Goal: Information Seeking & Learning: Understand process/instructions

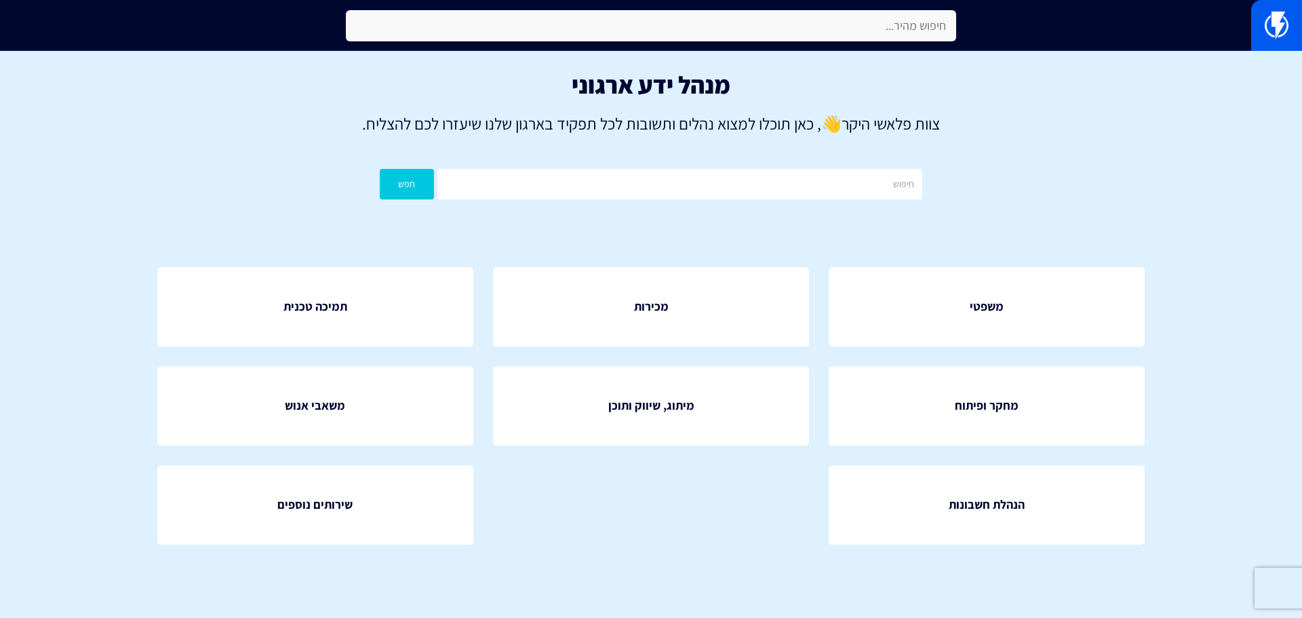
click at [716, 27] on input "text" at bounding box center [651, 25] width 610 height 31
type input "h"
type input "H"
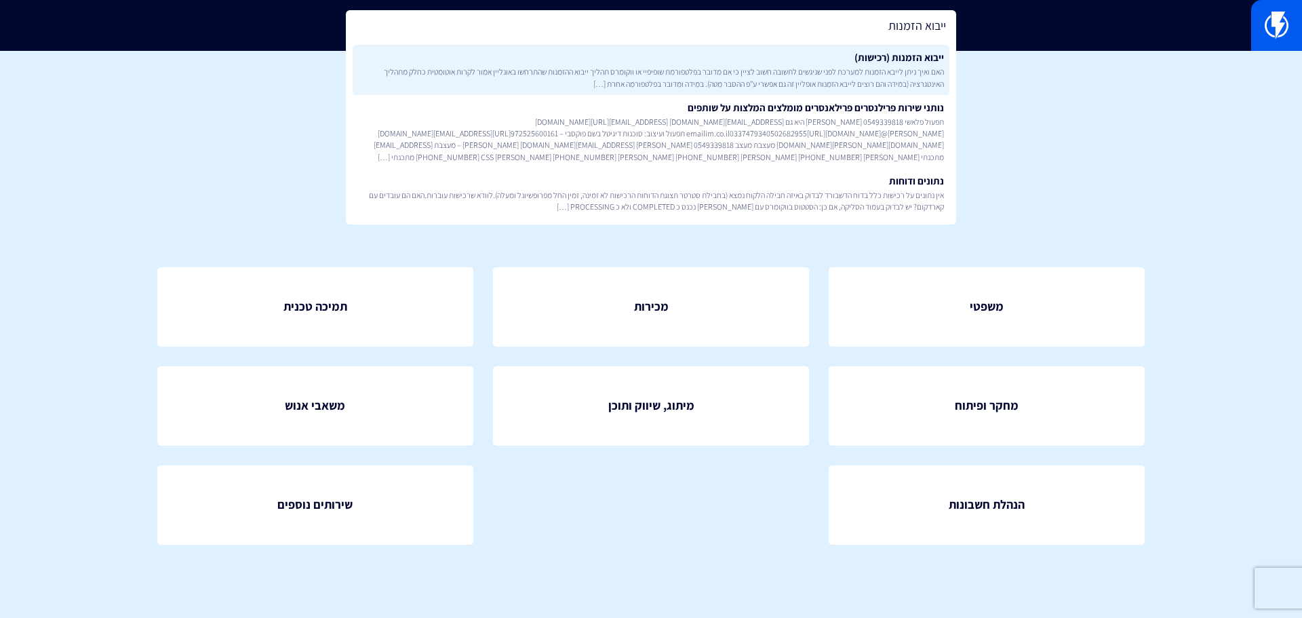
type input "ייבוא הזמנות"
click at [792, 74] on span "האם ואיך ניתן לייבא הזמנות למערכת לפני שניגשים לתשובה חשוב לציין כי אם מדובר בפ…" at bounding box center [651, 77] width 586 height 23
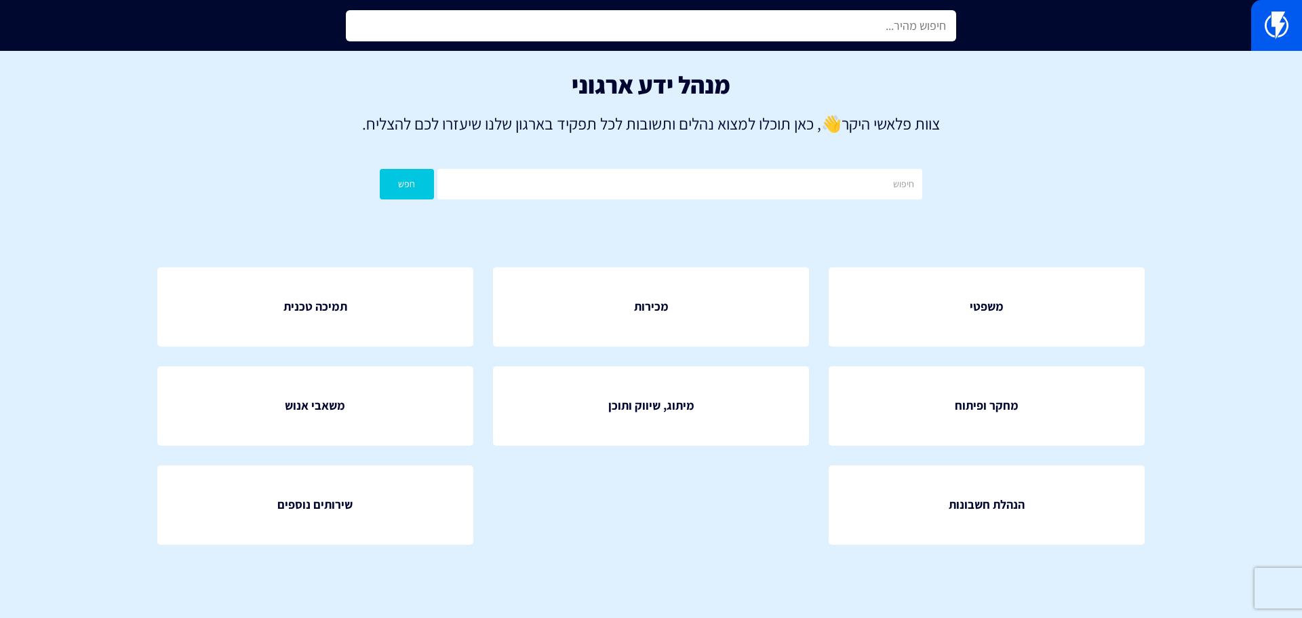
click at [899, 31] on input "text" at bounding box center [651, 25] width 610 height 31
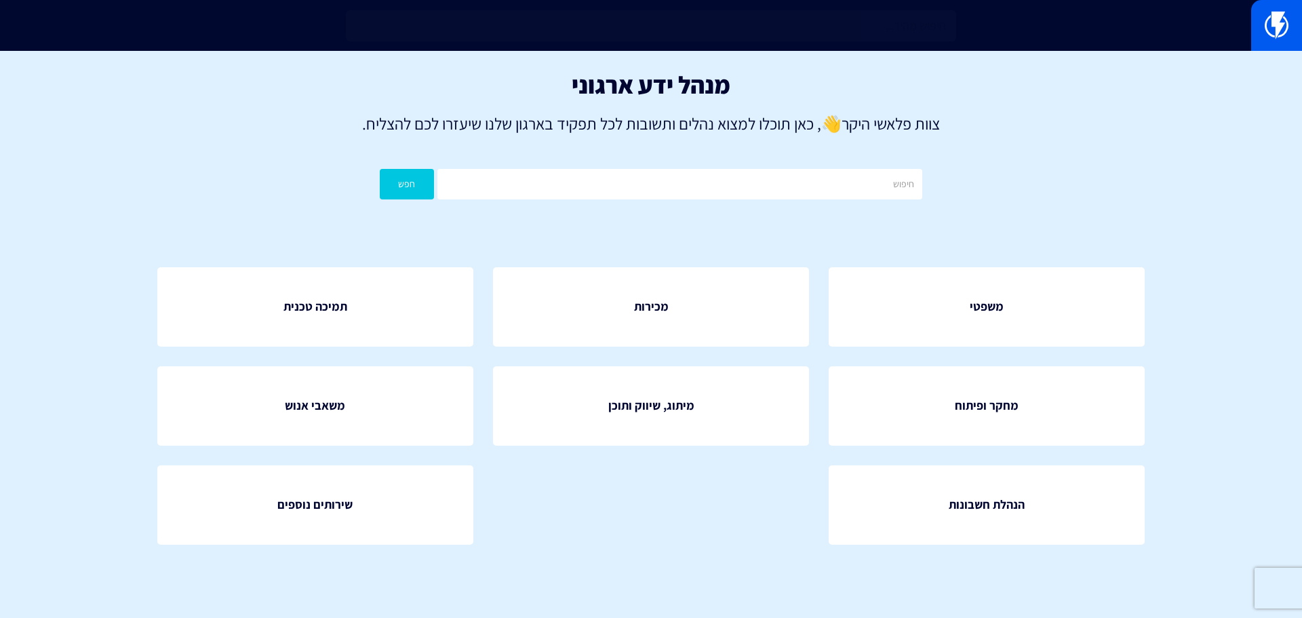
click at [762, 24] on input "text" at bounding box center [651, 25] width 610 height 31
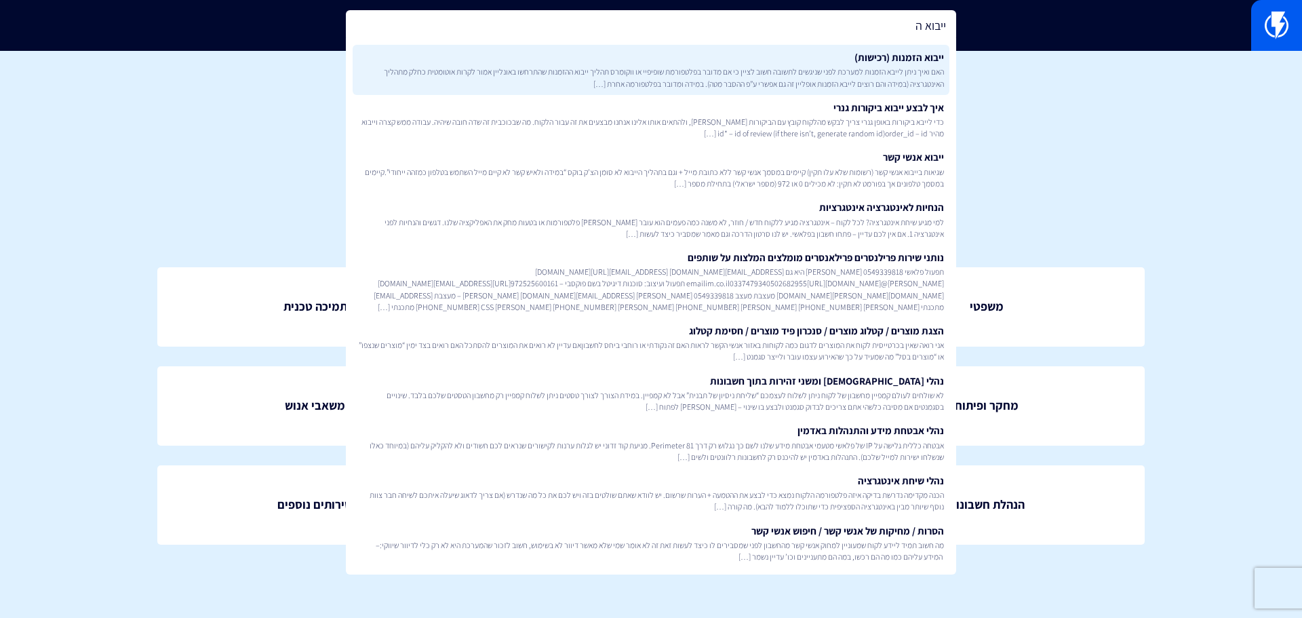
type input "ייבוא ה"
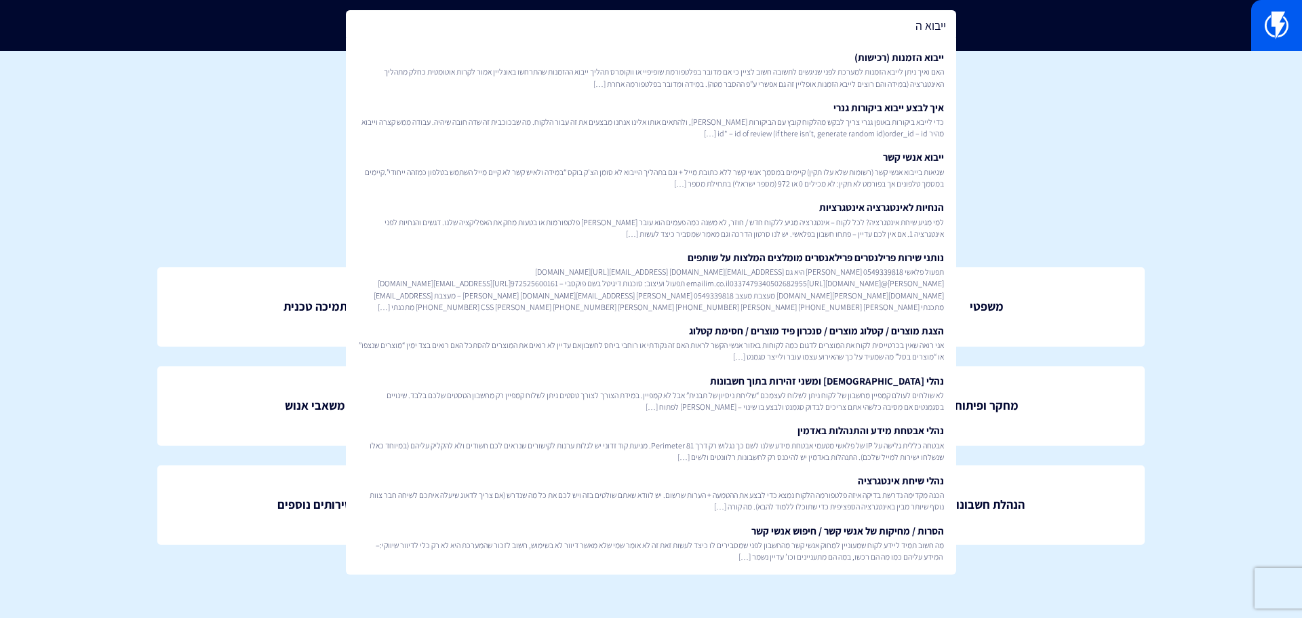
click at [800, 57] on link "ייבוא הזמנות (רכישות) האם ואיך ניתן לייבא הזמנות למערכת לפני שניגשים לתשובה חשו…" at bounding box center [651, 70] width 597 height 50
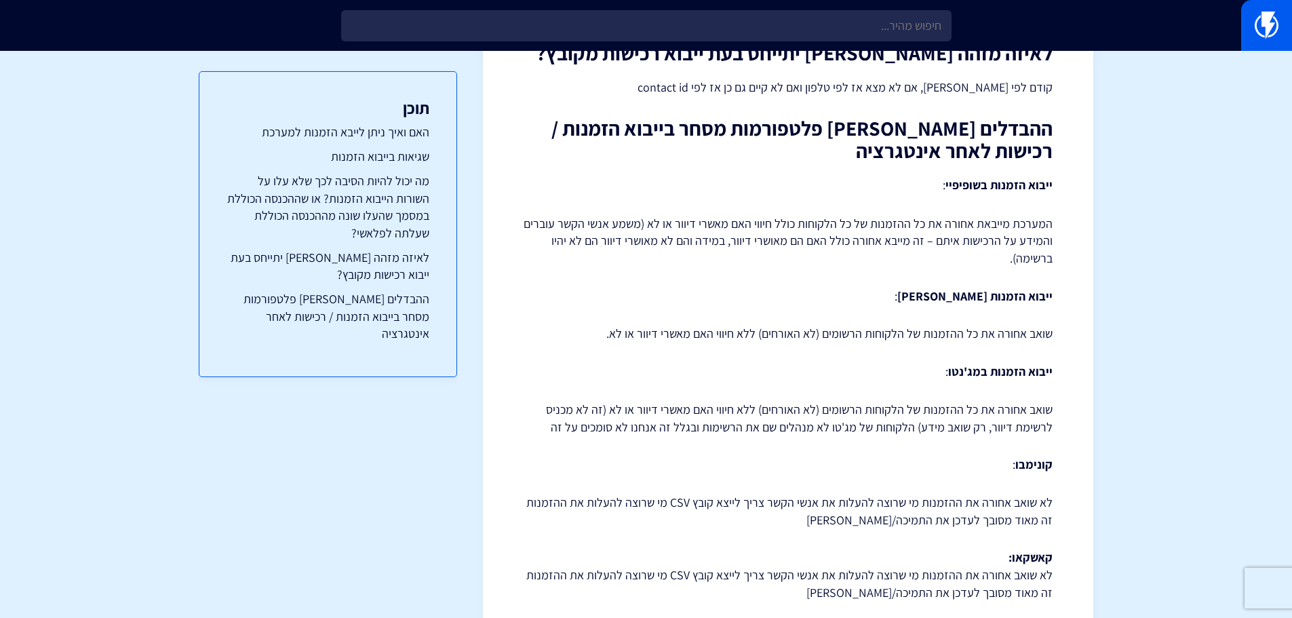
scroll to position [979, 0]
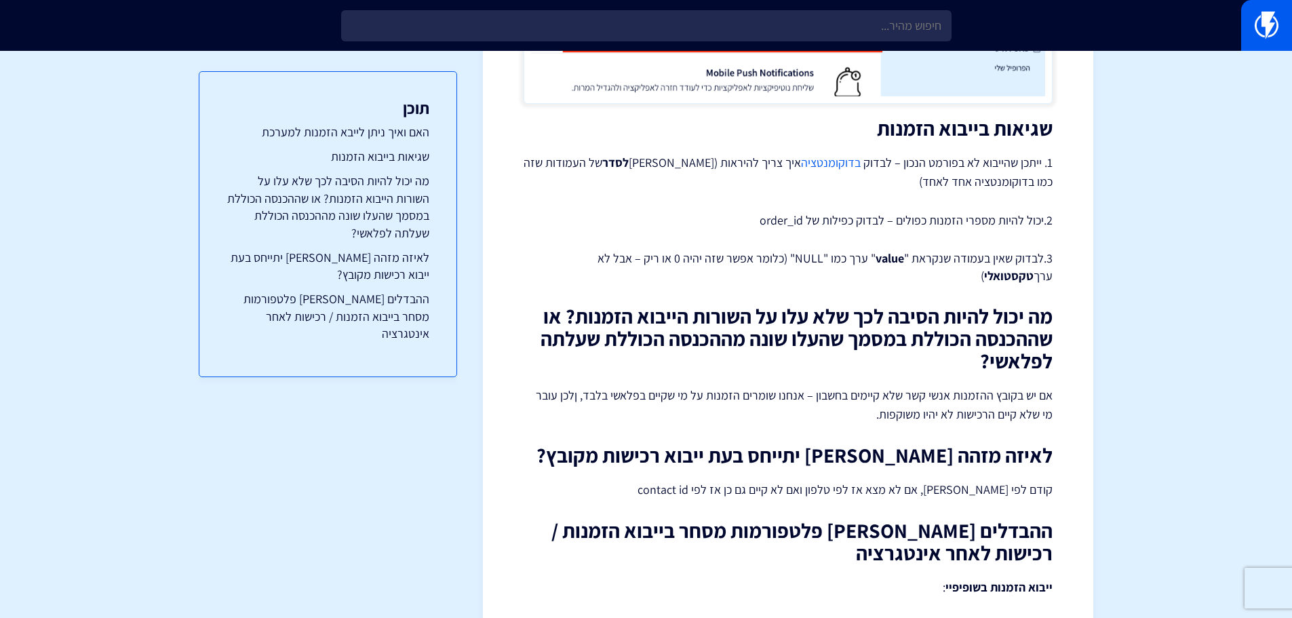
click at [827, 155] on link "בדוקומנטציה" at bounding box center [831, 163] width 60 height 16
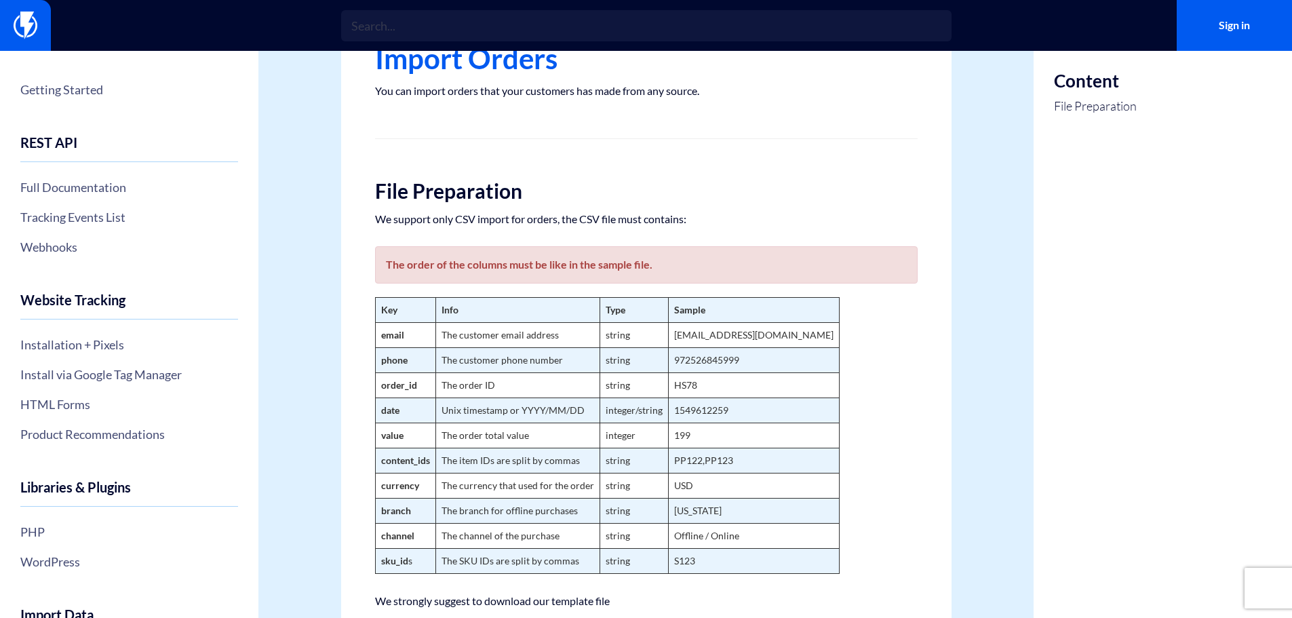
scroll to position [136, 0]
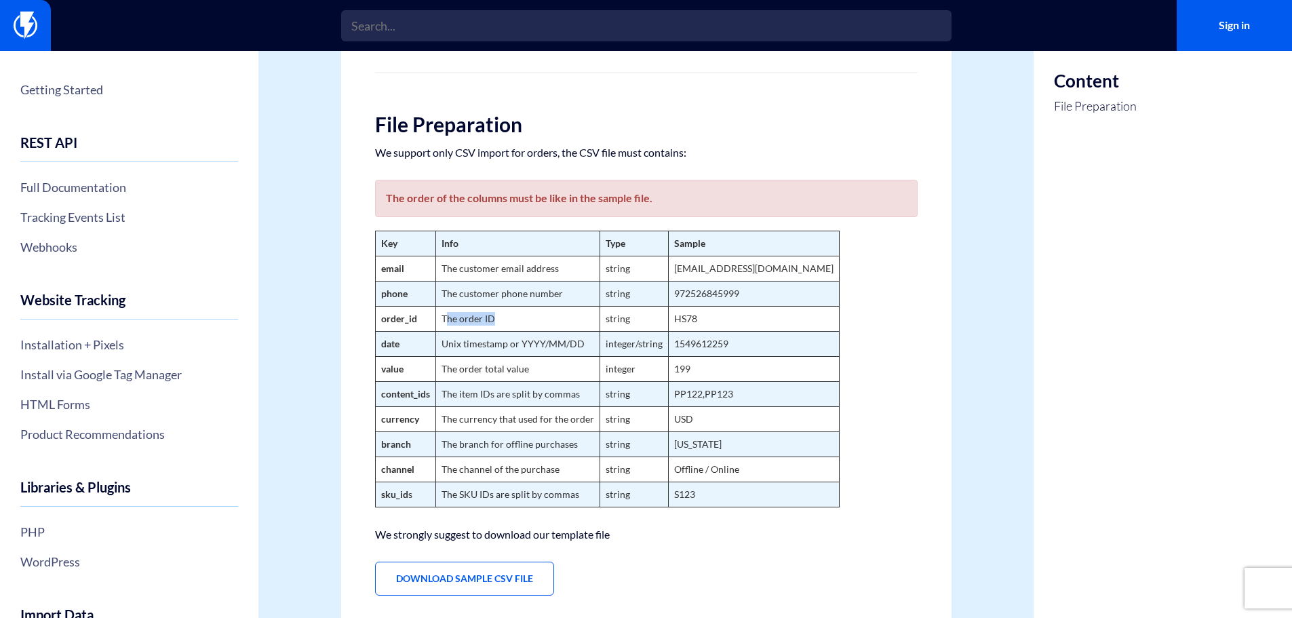
drag, startPoint x: 447, startPoint y: 326, endPoint x: 570, endPoint y: 330, distance: 122.8
click at [570, 330] on td "The order ID" at bounding box center [517, 319] width 164 height 25
click at [484, 357] on td "The order total value" at bounding box center [517, 369] width 164 height 25
click at [442, 351] on td "Unix timestamp or YYYY/MM/DD" at bounding box center [517, 344] width 164 height 25
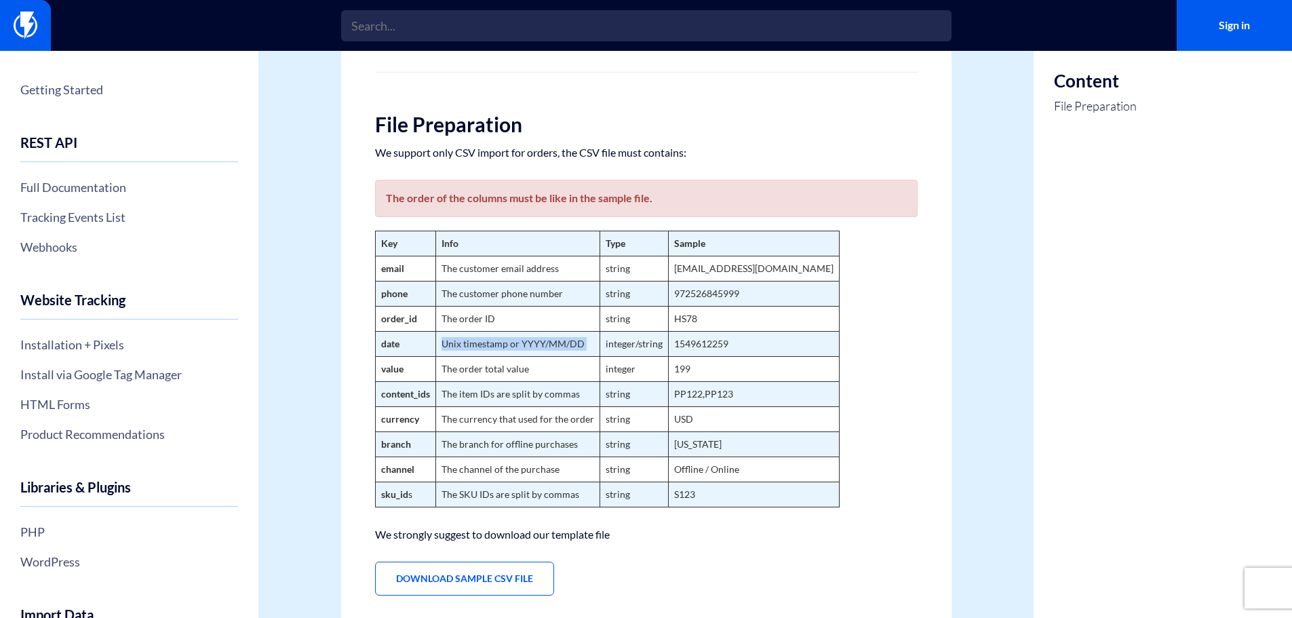
click at [442, 351] on td "Unix timestamp or YYYY/MM/DD" at bounding box center [517, 344] width 164 height 25
click at [404, 442] on strong "branch" at bounding box center [396, 444] width 30 height 12
copy strong "branch"
click at [394, 473] on strong "channel" at bounding box center [397, 469] width 33 height 12
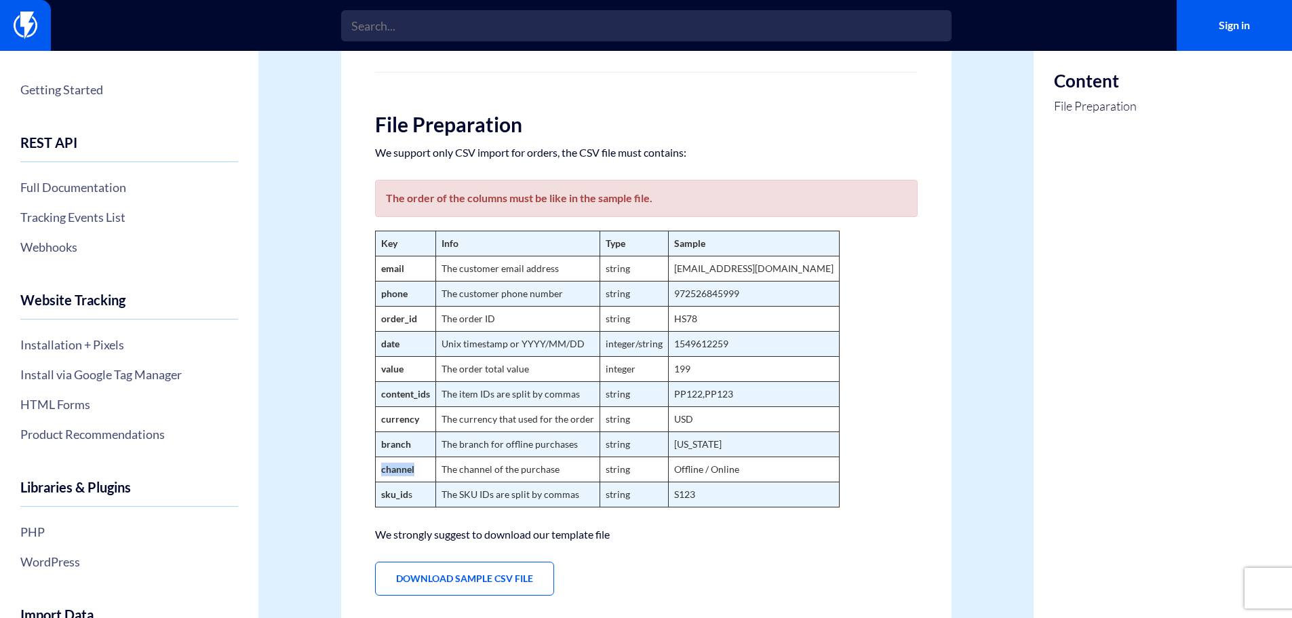
click at [394, 473] on strong "channel" at bounding box center [397, 469] width 33 height 12
copy strong "channel"
click at [625, 325] on td "string" at bounding box center [633, 319] width 68 height 25
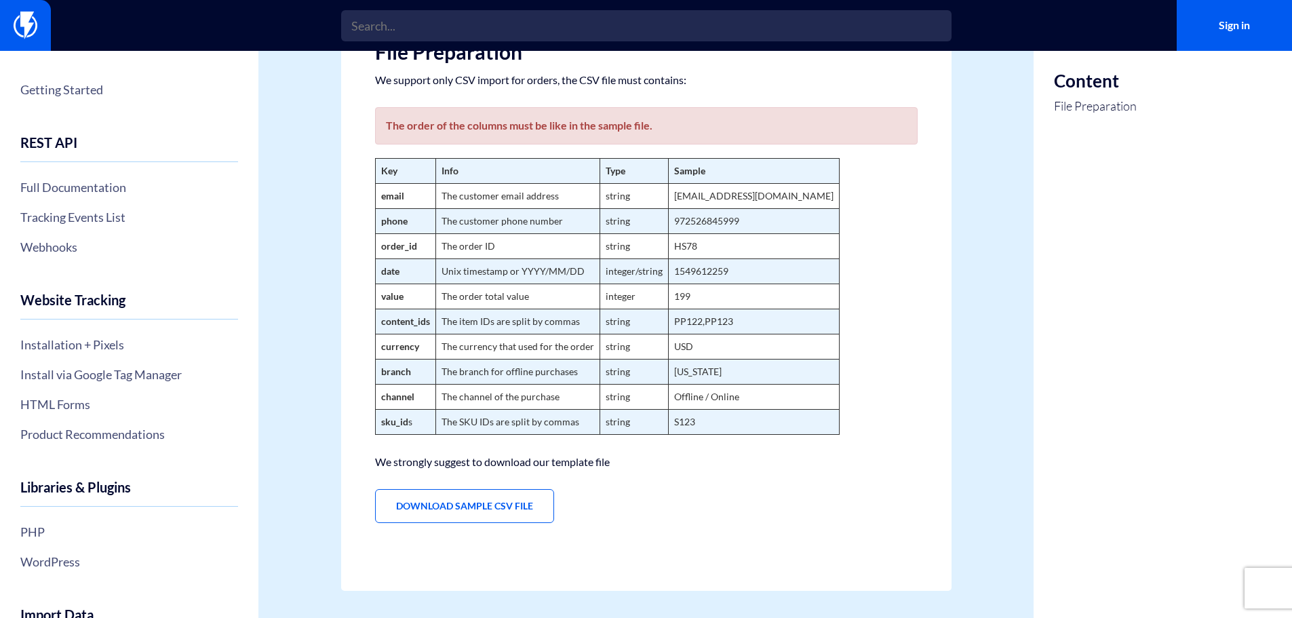
scroll to position [140, 0]
